Goal: Transaction & Acquisition: Purchase product/service

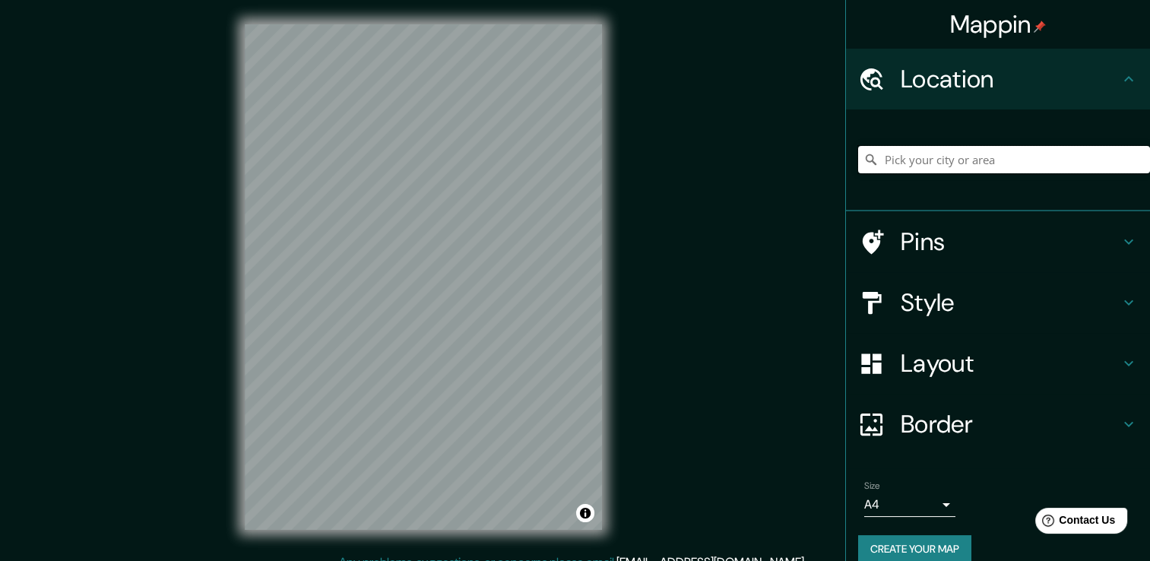
click at [1046, 169] on input "Pick your city or area" at bounding box center [1004, 159] width 292 height 27
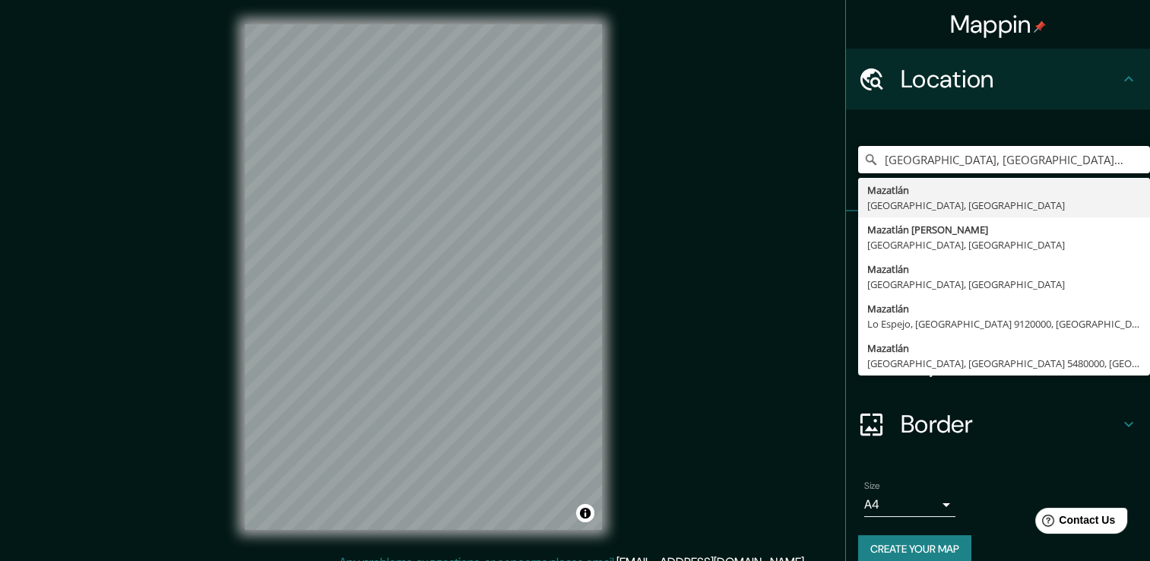
type input "[GEOGRAPHIC_DATA], [GEOGRAPHIC_DATA], [GEOGRAPHIC_DATA]"
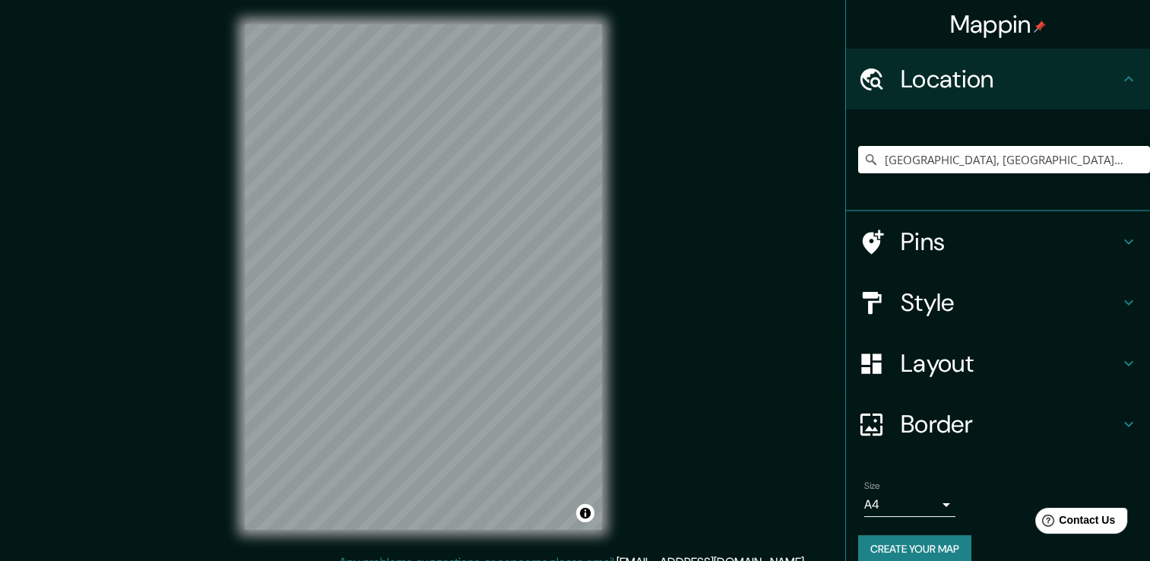
click at [1113, 313] on div "Style" at bounding box center [998, 302] width 304 height 61
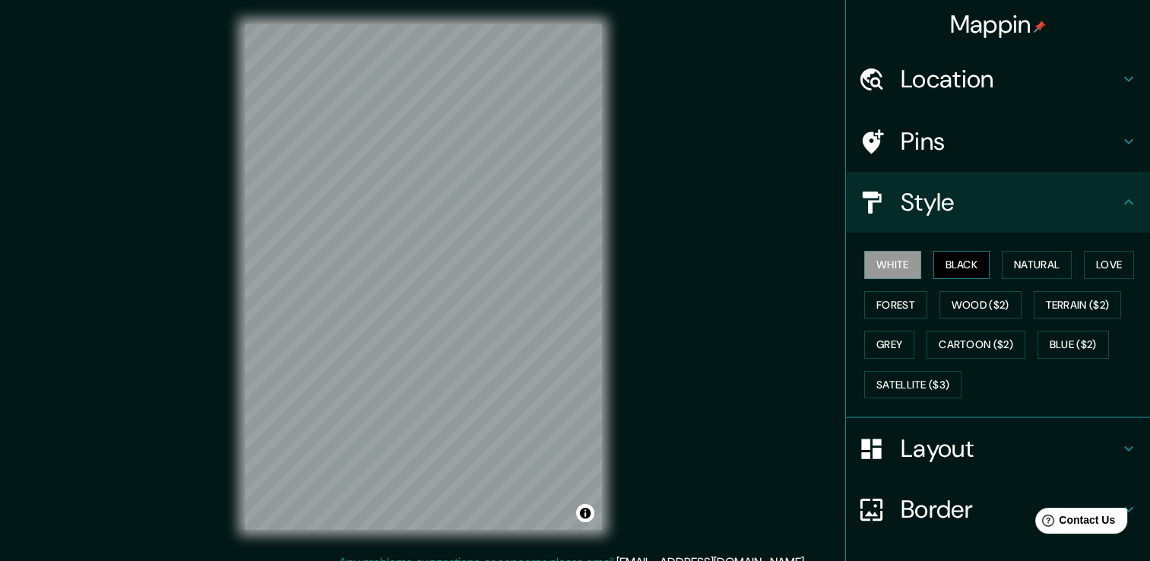
click at [948, 262] on button "Black" at bounding box center [961, 265] width 57 height 28
click at [913, 384] on button "Satellite ($3)" at bounding box center [912, 385] width 97 height 28
click at [873, 259] on button "White" at bounding box center [892, 265] width 57 height 28
click at [946, 272] on button "Black" at bounding box center [961, 265] width 57 height 28
click at [1031, 270] on button "Natural" at bounding box center [1037, 265] width 70 height 28
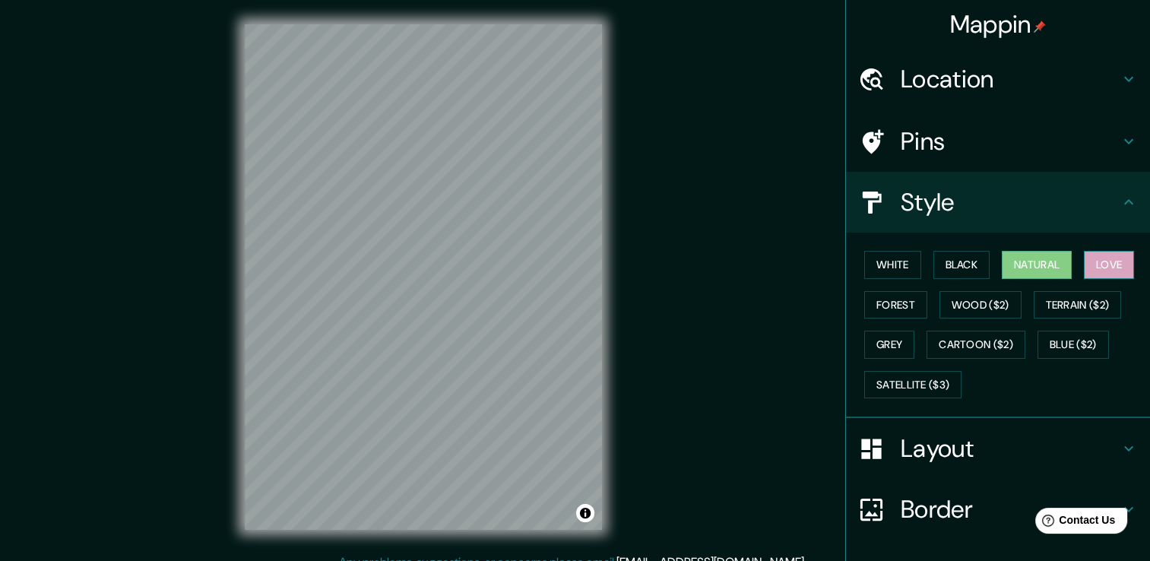
click at [1101, 258] on button "Love" at bounding box center [1109, 265] width 50 height 28
click at [913, 296] on button "Forest" at bounding box center [895, 305] width 63 height 28
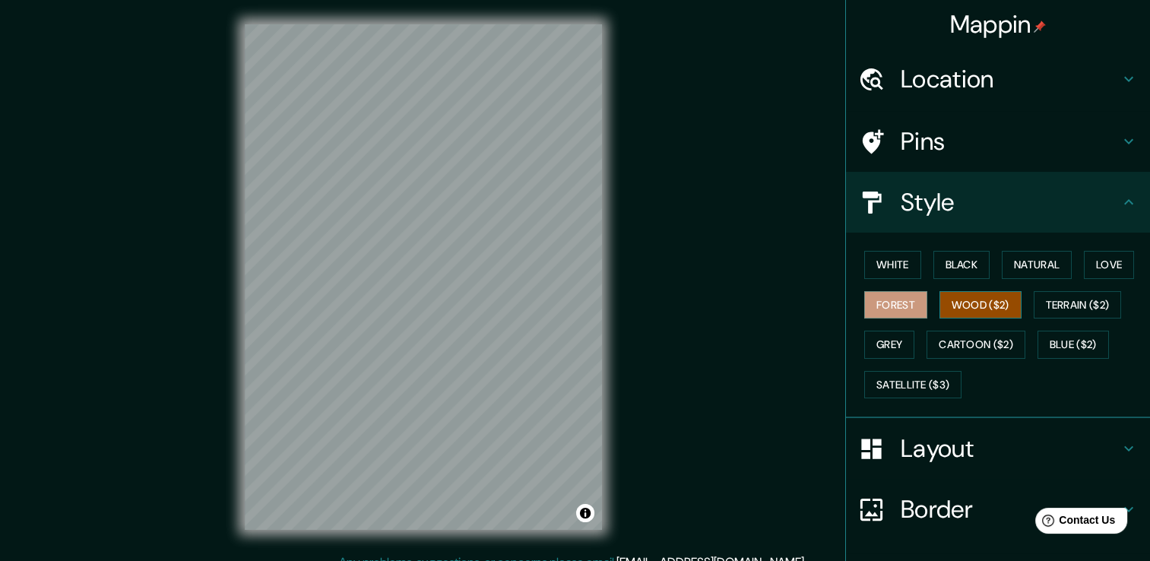
click at [1009, 312] on button "Wood ($2)" at bounding box center [980, 305] width 82 height 28
click at [1106, 303] on button "Terrain ($2)" at bounding box center [1078, 305] width 88 height 28
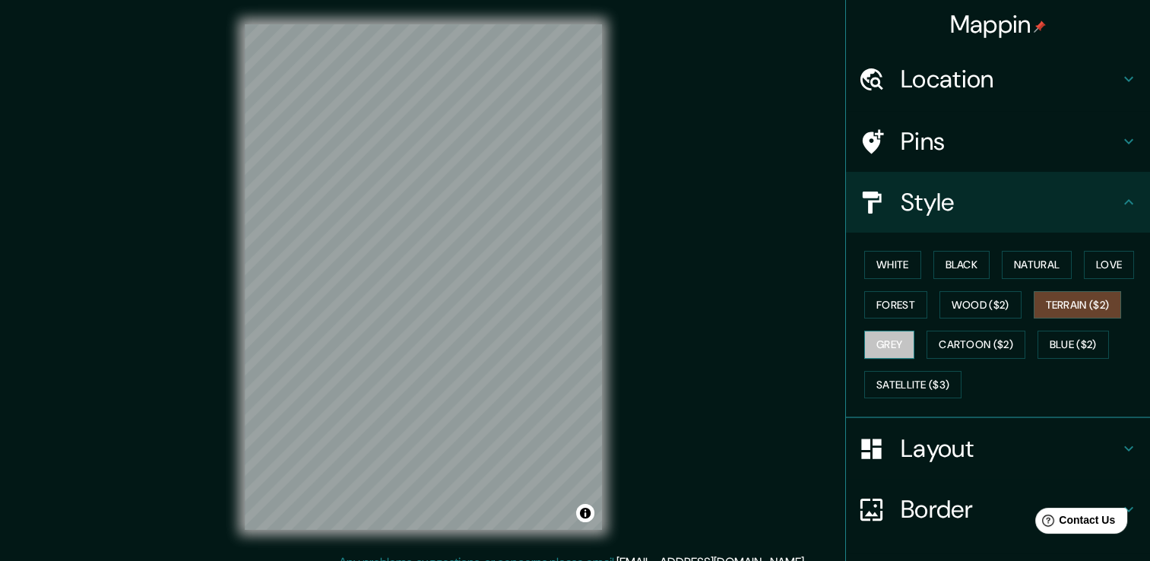
click at [870, 345] on button "Grey" at bounding box center [889, 345] width 50 height 28
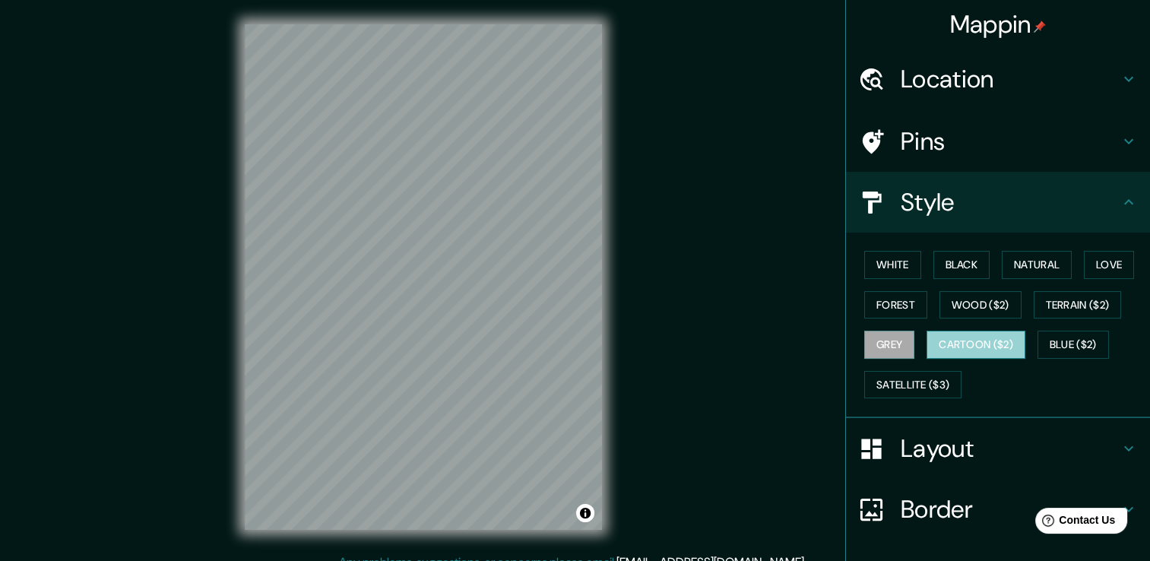
click at [955, 339] on button "Cartoon ($2)" at bounding box center [976, 345] width 99 height 28
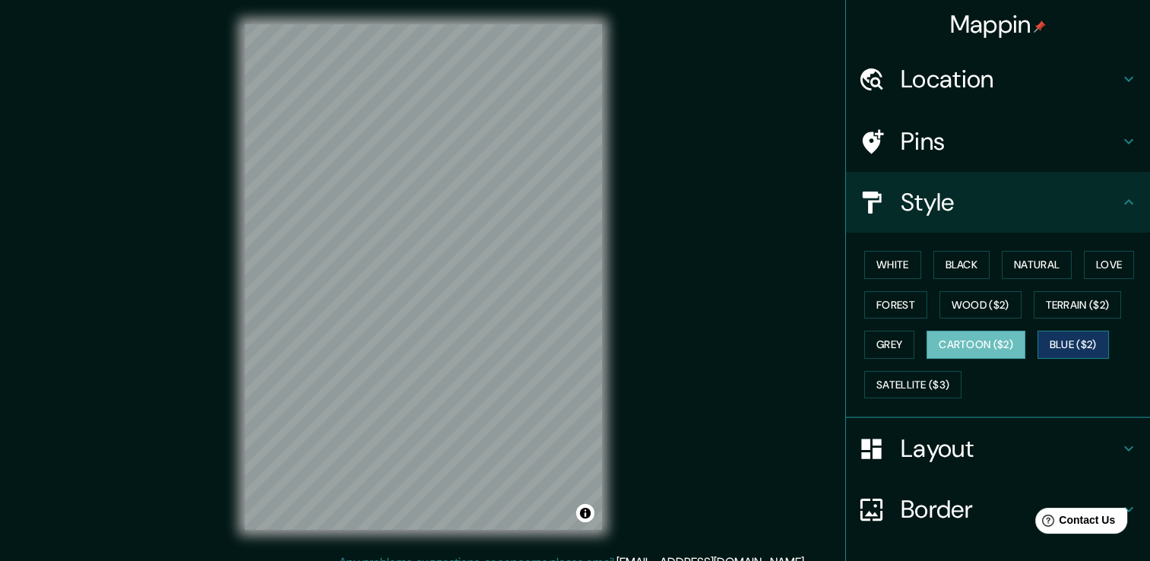
click at [1075, 336] on button "Blue ($2)" at bounding box center [1073, 345] width 71 height 28
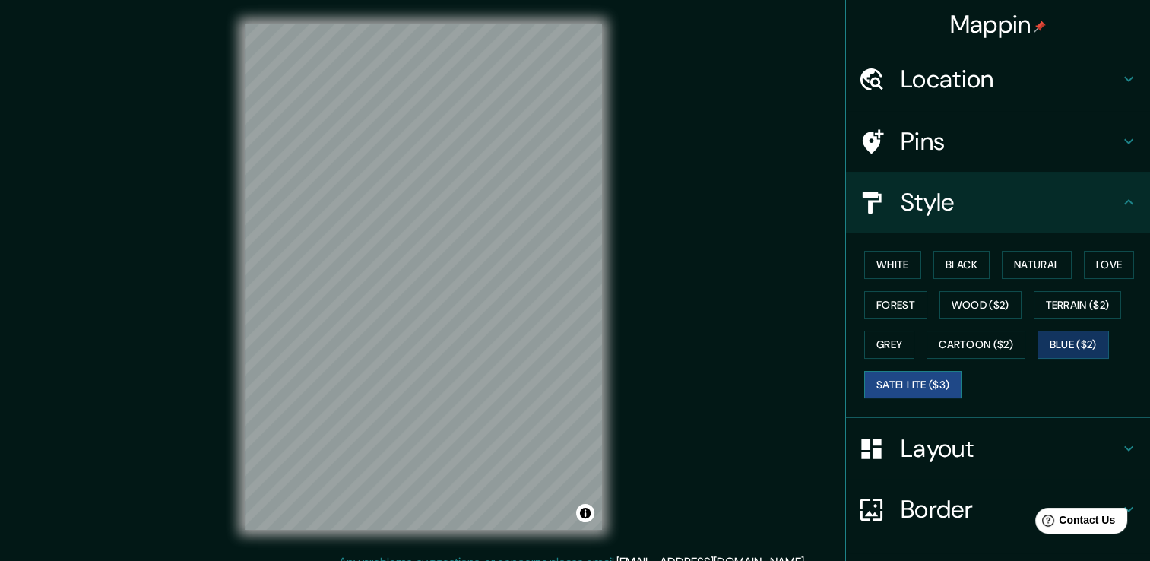
click at [888, 380] on button "Satellite ($3)" at bounding box center [912, 385] width 97 height 28
click at [886, 269] on button "White" at bounding box center [892, 265] width 57 height 28
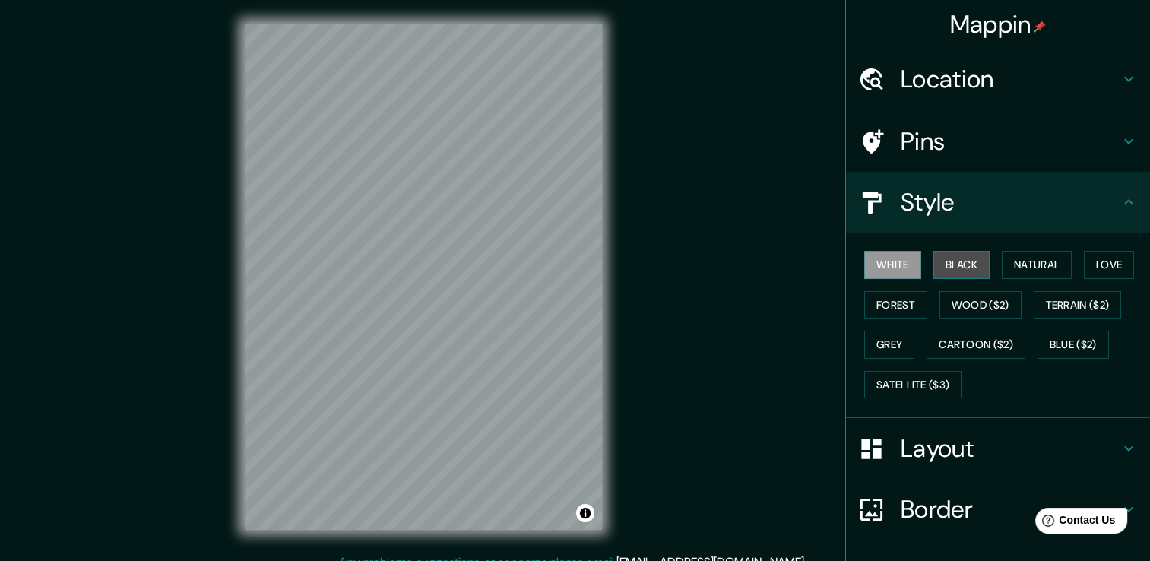
click at [948, 257] on button "Black" at bounding box center [961, 265] width 57 height 28
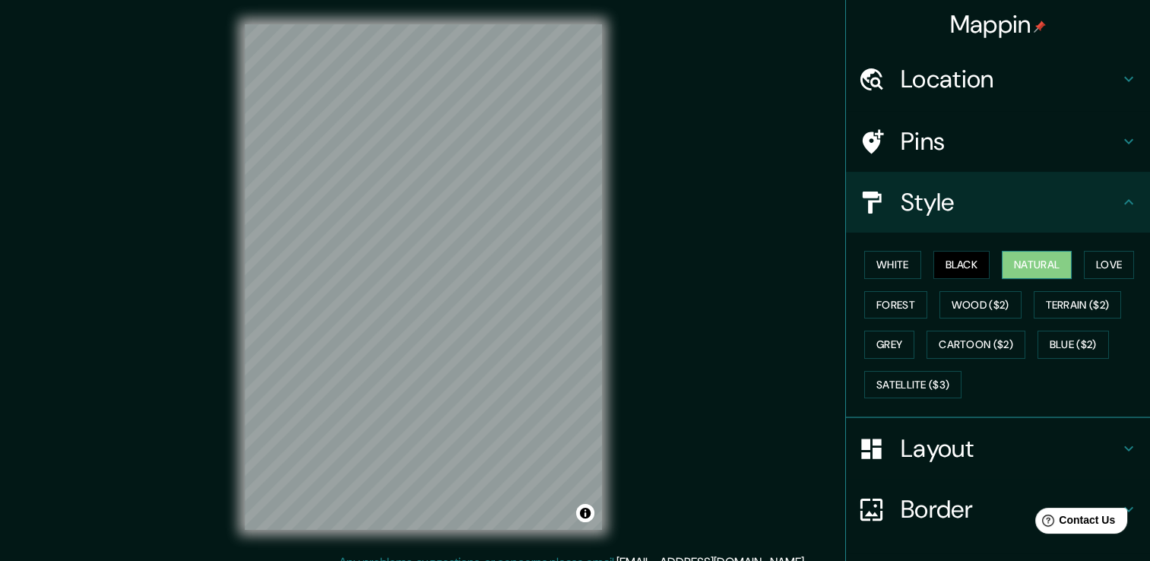
click at [1031, 264] on button "Natural" at bounding box center [1037, 265] width 70 height 28
click at [1073, 274] on div "White Black Natural Love Forest Wood ($2) Terrain ($2) Grey Cartoon ($2) Blue (…" at bounding box center [1004, 325] width 292 height 160
click at [1094, 271] on button "Love" at bounding box center [1109, 265] width 50 height 28
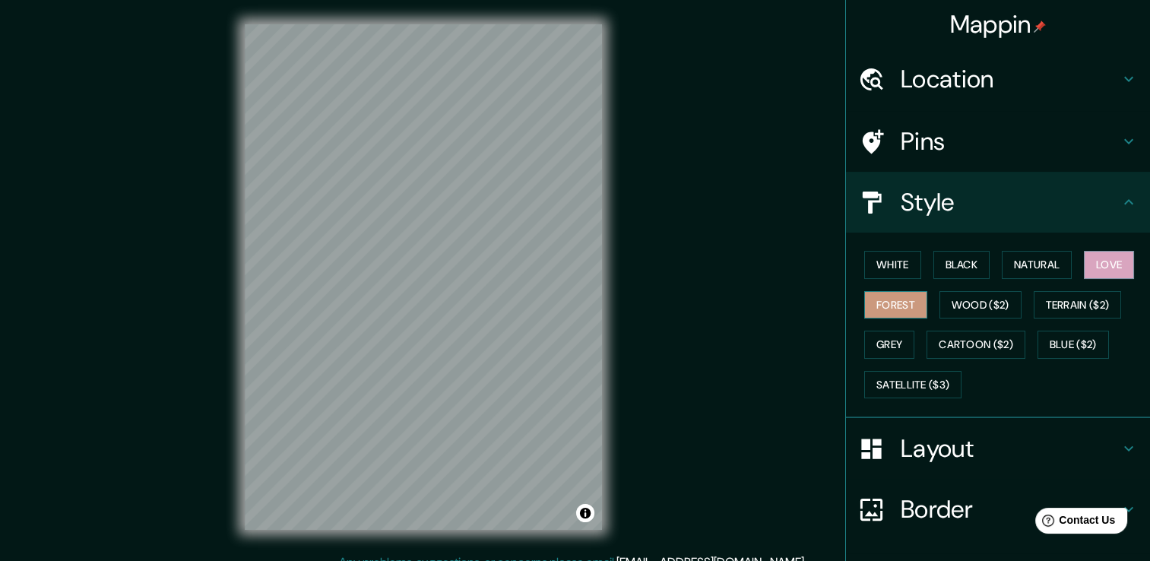
click at [885, 306] on button "Forest" at bounding box center [895, 305] width 63 height 28
click at [960, 309] on button "Wood ($2)" at bounding box center [980, 305] width 82 height 28
click at [890, 299] on button "Forest" at bounding box center [895, 305] width 63 height 28
click at [1019, 264] on button "Natural" at bounding box center [1037, 265] width 70 height 28
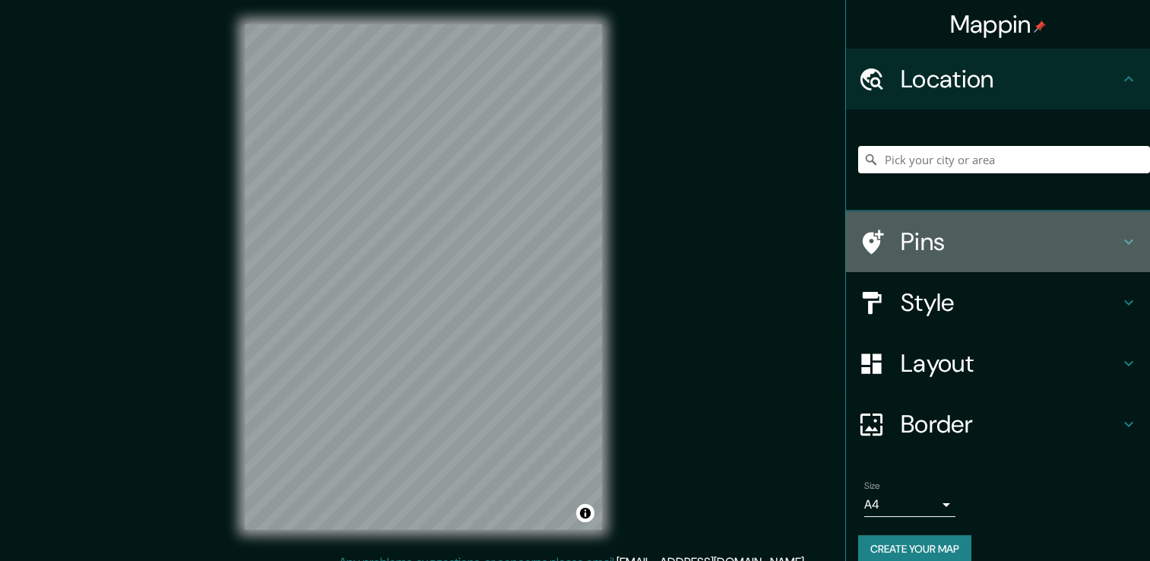
click at [965, 225] on div "Pins" at bounding box center [998, 241] width 304 height 61
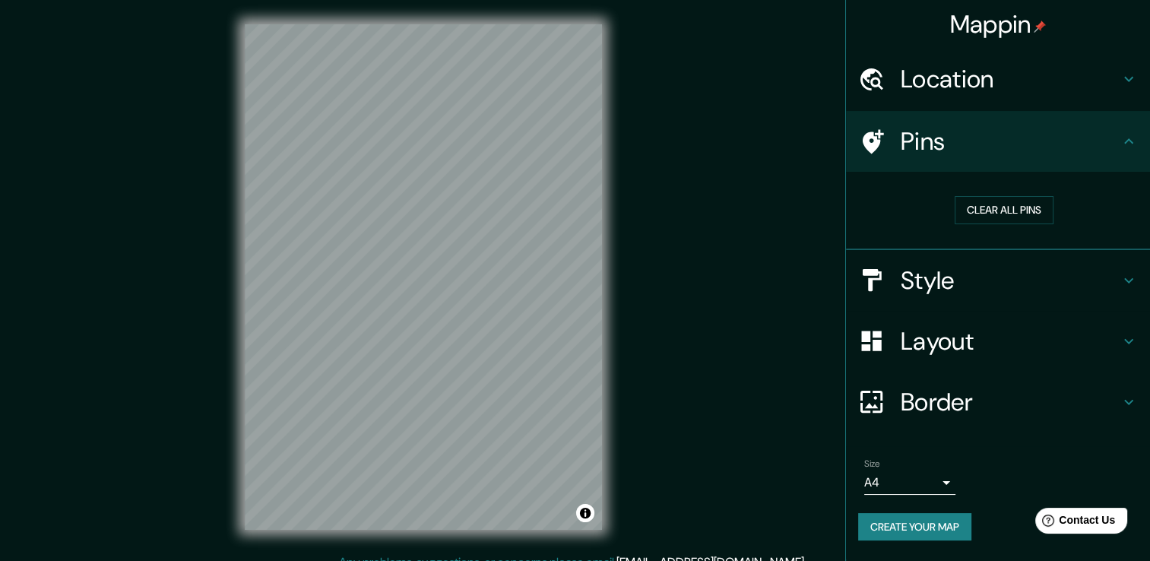
click at [1076, 158] on div "Pins" at bounding box center [998, 141] width 304 height 61
click at [985, 83] on h4 "Location" at bounding box center [1010, 79] width 219 height 30
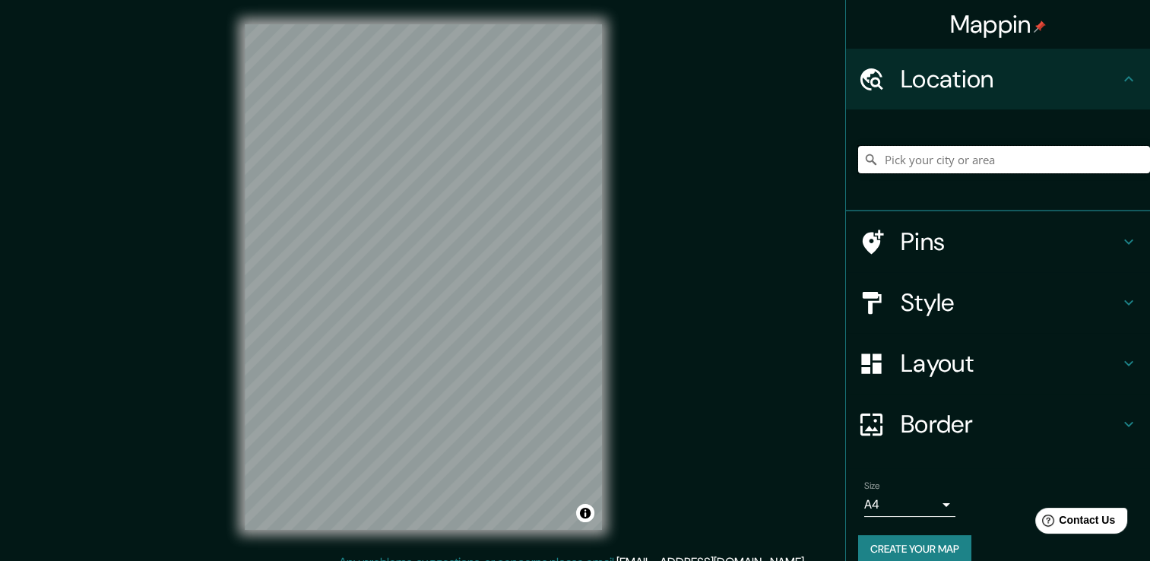
click at [953, 147] on input "Pick your city or area" at bounding box center [1004, 159] width 292 height 27
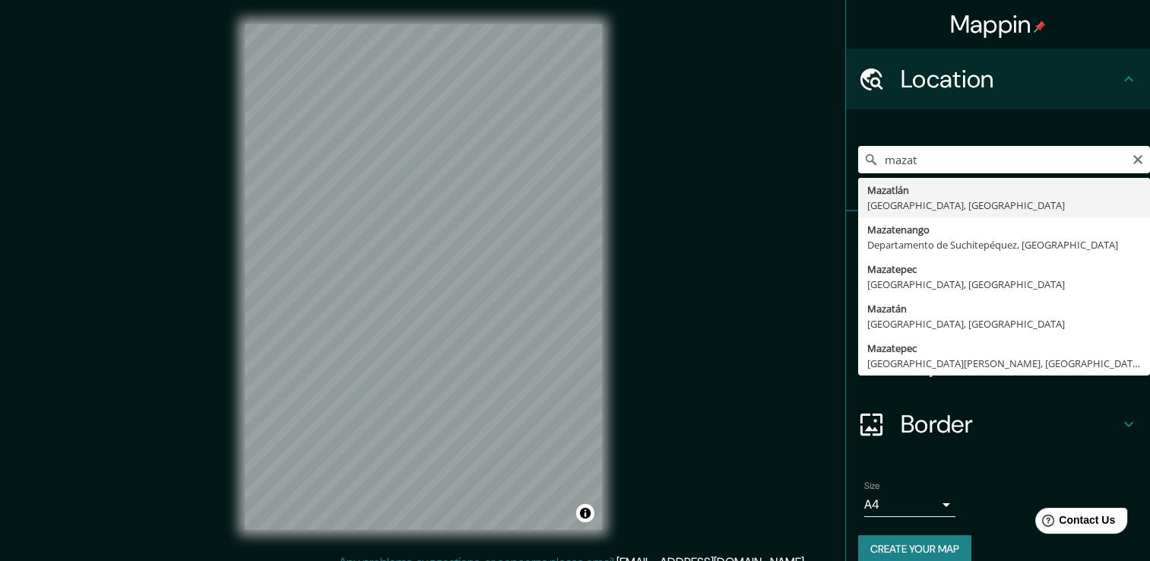
type input "[GEOGRAPHIC_DATA], [GEOGRAPHIC_DATA], [GEOGRAPHIC_DATA]"
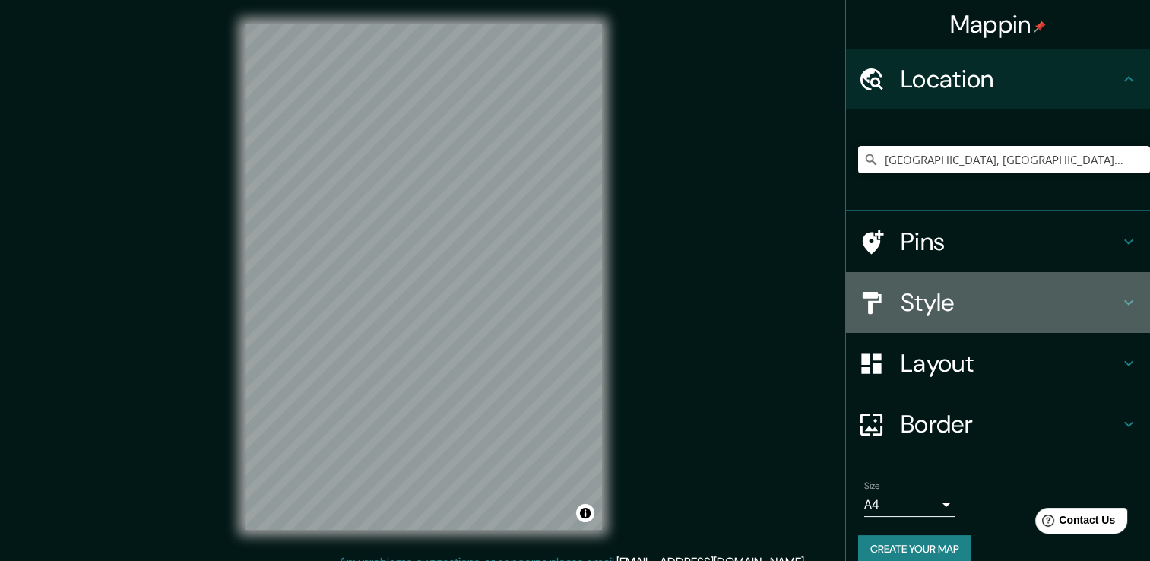
click at [988, 293] on h4 "Style" at bounding box center [1010, 302] width 219 height 30
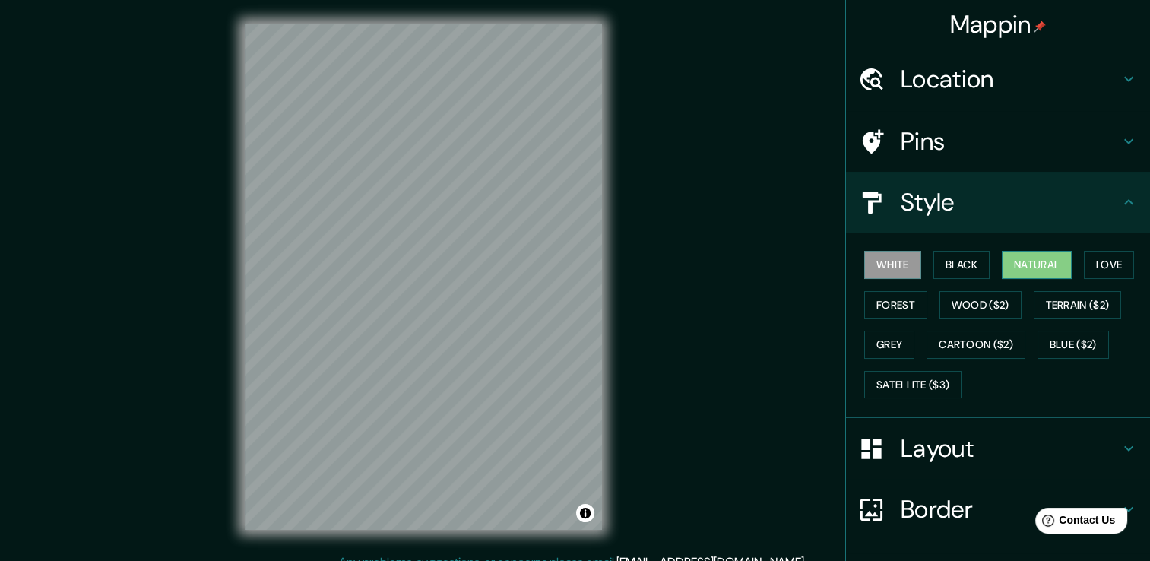
click at [1019, 261] on button "Natural" at bounding box center [1037, 265] width 70 height 28
